Goal: Task Accomplishment & Management: Use online tool/utility

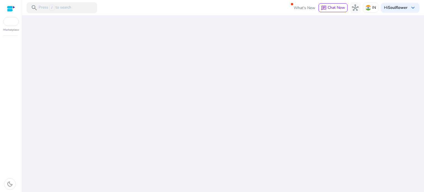
click at [213, 136] on div "We are getting things ready for you..." at bounding box center [223, 103] width 398 height 177
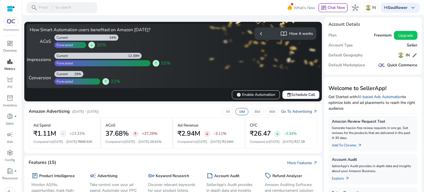
click at [12, 64] on span "bar_chart" at bounding box center [10, 61] width 7 height 7
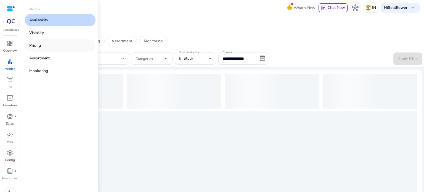
drag, startPoint x: 48, startPoint y: 35, endPoint x: 43, endPoint y: 43, distance: 10.3
click at [43, 43] on div "Availability Visibility Pricing Assortment Monitoring" at bounding box center [60, 45] width 71 height 63
click at [43, 43] on link "Pricing" at bounding box center [60, 45] width 71 height 12
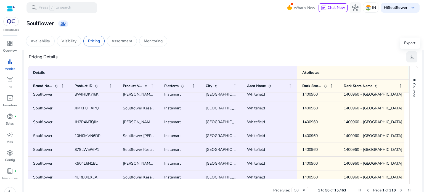
click at [410, 55] on span "download" at bounding box center [412, 57] width 7 height 7
